Goal: Task Accomplishment & Management: Manage account settings

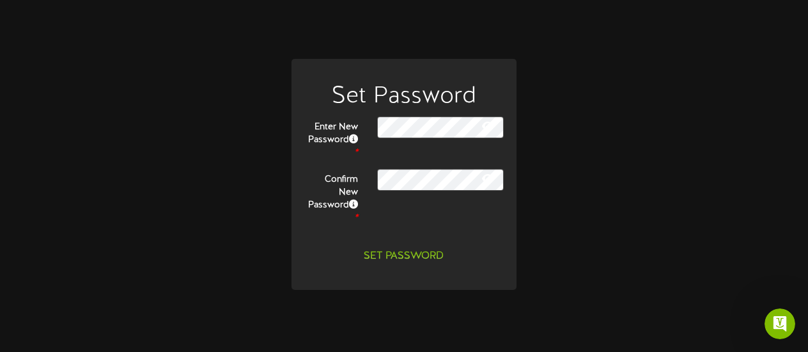
click at [482, 174] on icon at bounding box center [488, 178] width 12 height 10
click at [487, 123] on icon at bounding box center [488, 126] width 12 height 10
click at [412, 256] on button "Set Password" at bounding box center [403, 256] width 95 height 22
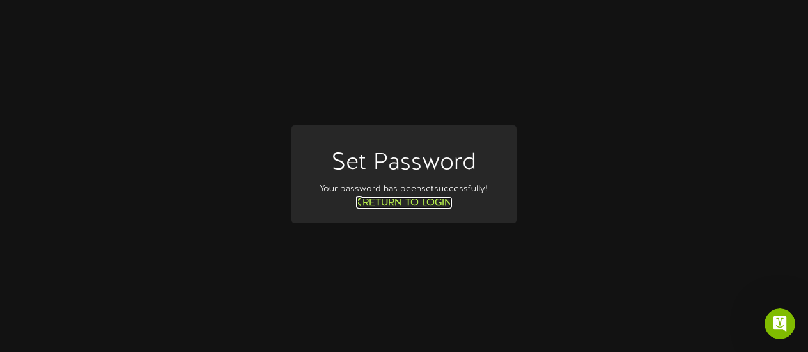
click at [408, 204] on link "Return to Login" at bounding box center [404, 203] width 96 height 12
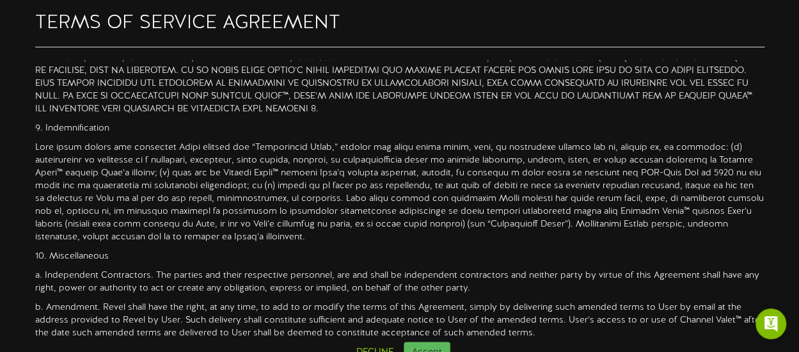
scroll to position [1151, 0]
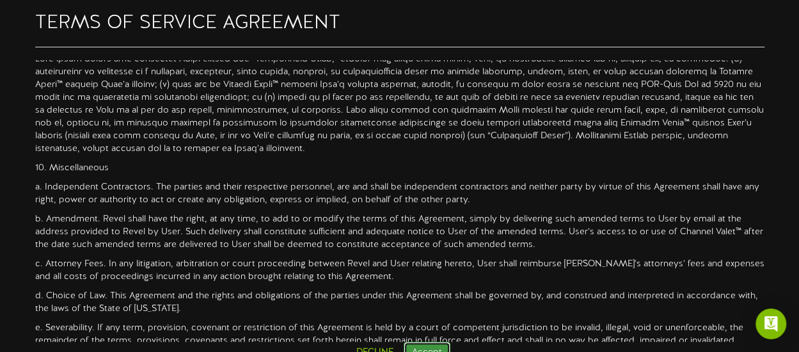
click at [422, 347] on button "Accept" at bounding box center [426, 352] width 47 height 22
